Goal: Task Accomplishment & Management: Use online tool/utility

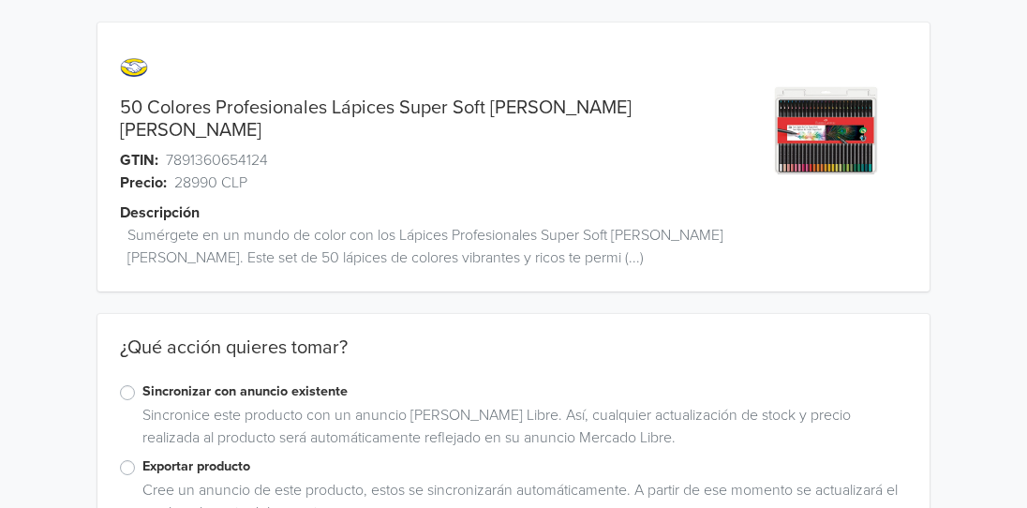
click at [142, 457] on label "Exportar producto" at bounding box center [524, 467] width 765 height 21
click at [0, 0] on input "Exportar producto" at bounding box center [0, 0] width 0 height 0
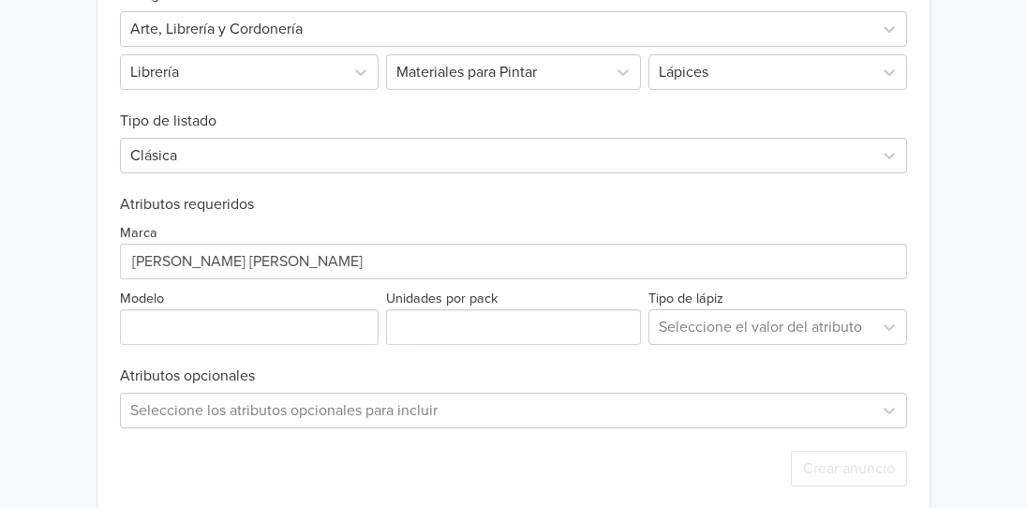
scroll to position [678, 0]
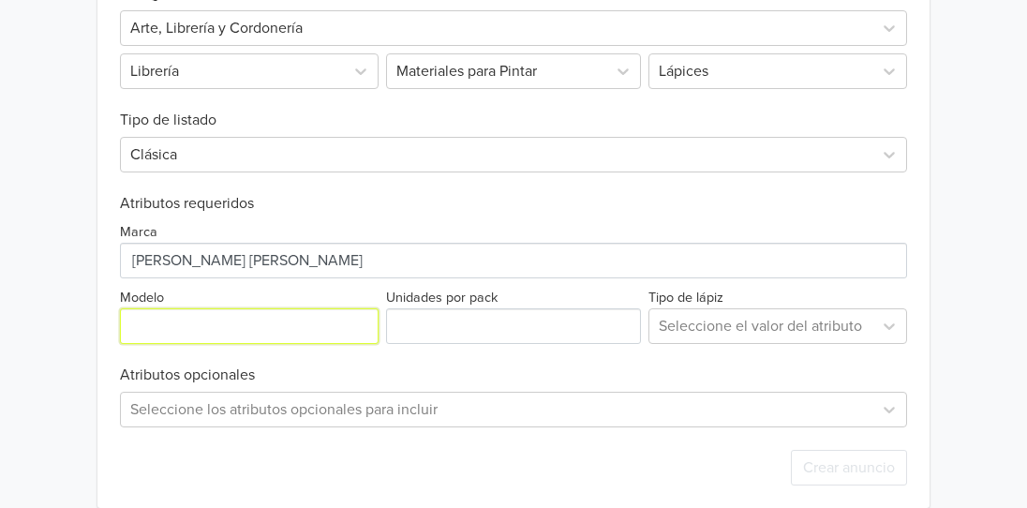
click at [280, 308] on input "Modelo" at bounding box center [249, 326] width 259 height 36
type input "Super Soft"
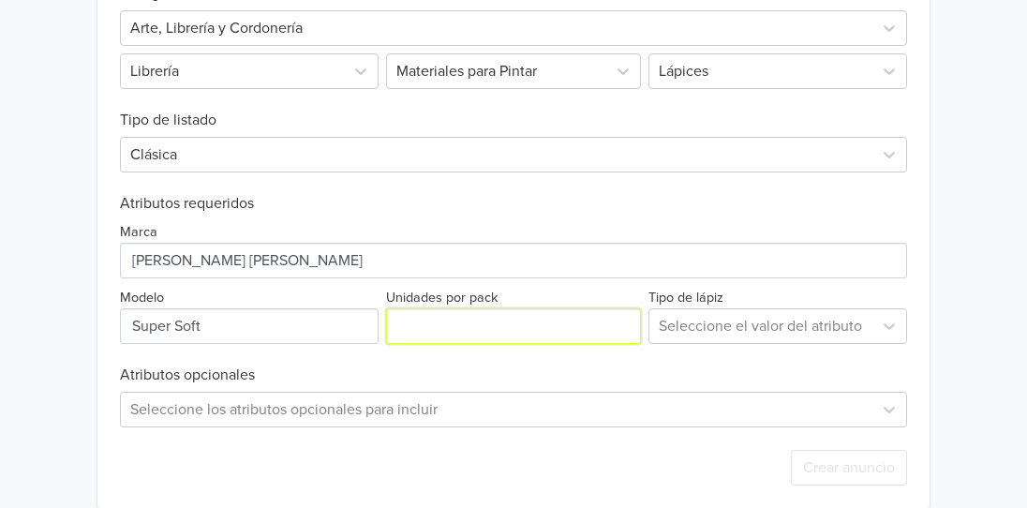
click at [471, 308] on input "Unidades por pack" at bounding box center [513, 326] width 255 height 36
type input "50"
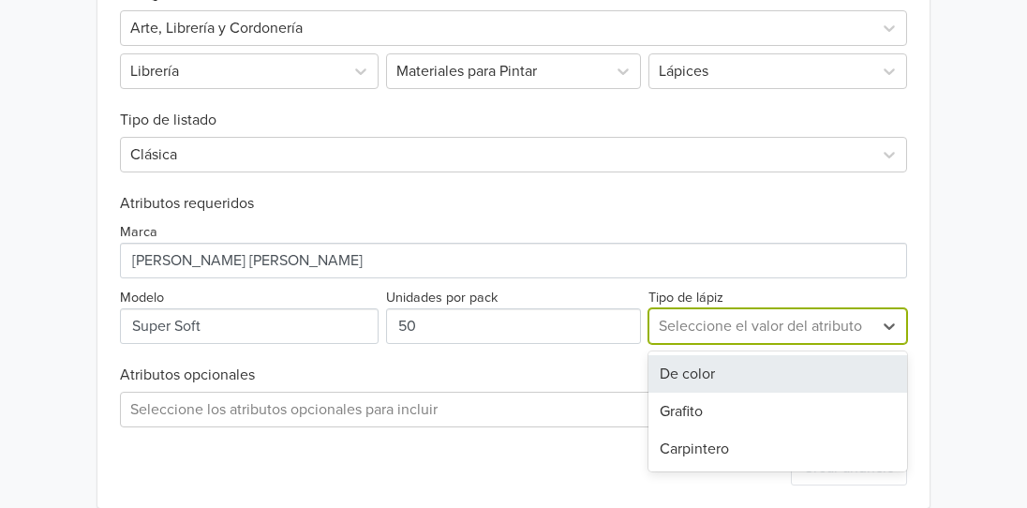
click at [714, 321] on div "Seleccione el valor del atributo" at bounding box center [761, 326] width 223 height 34
click at [703, 357] on div "De color" at bounding box center [778, 373] width 259 height 37
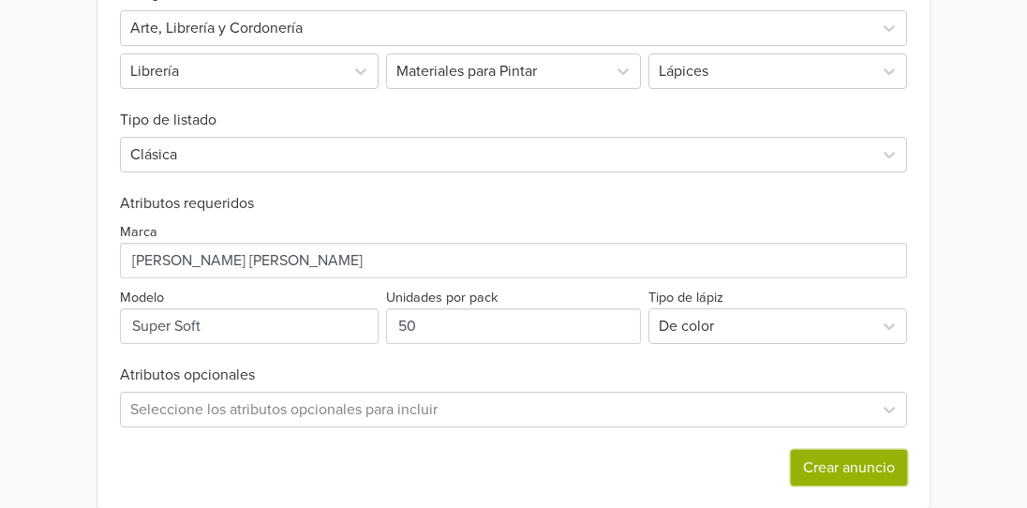
click at [821, 450] on button "Crear anuncio" at bounding box center [849, 468] width 116 height 36
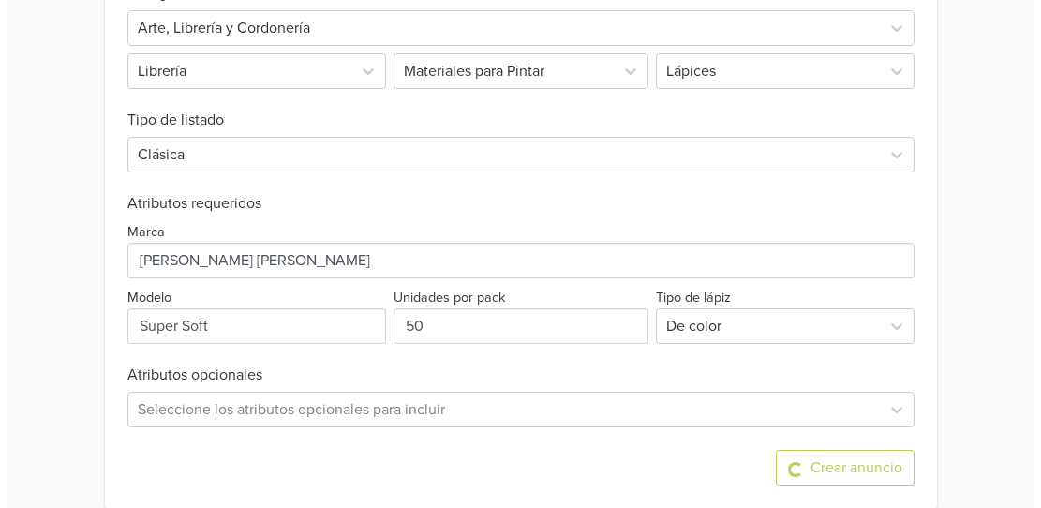
scroll to position [0, 0]
